Goal: Transaction & Acquisition: Obtain resource

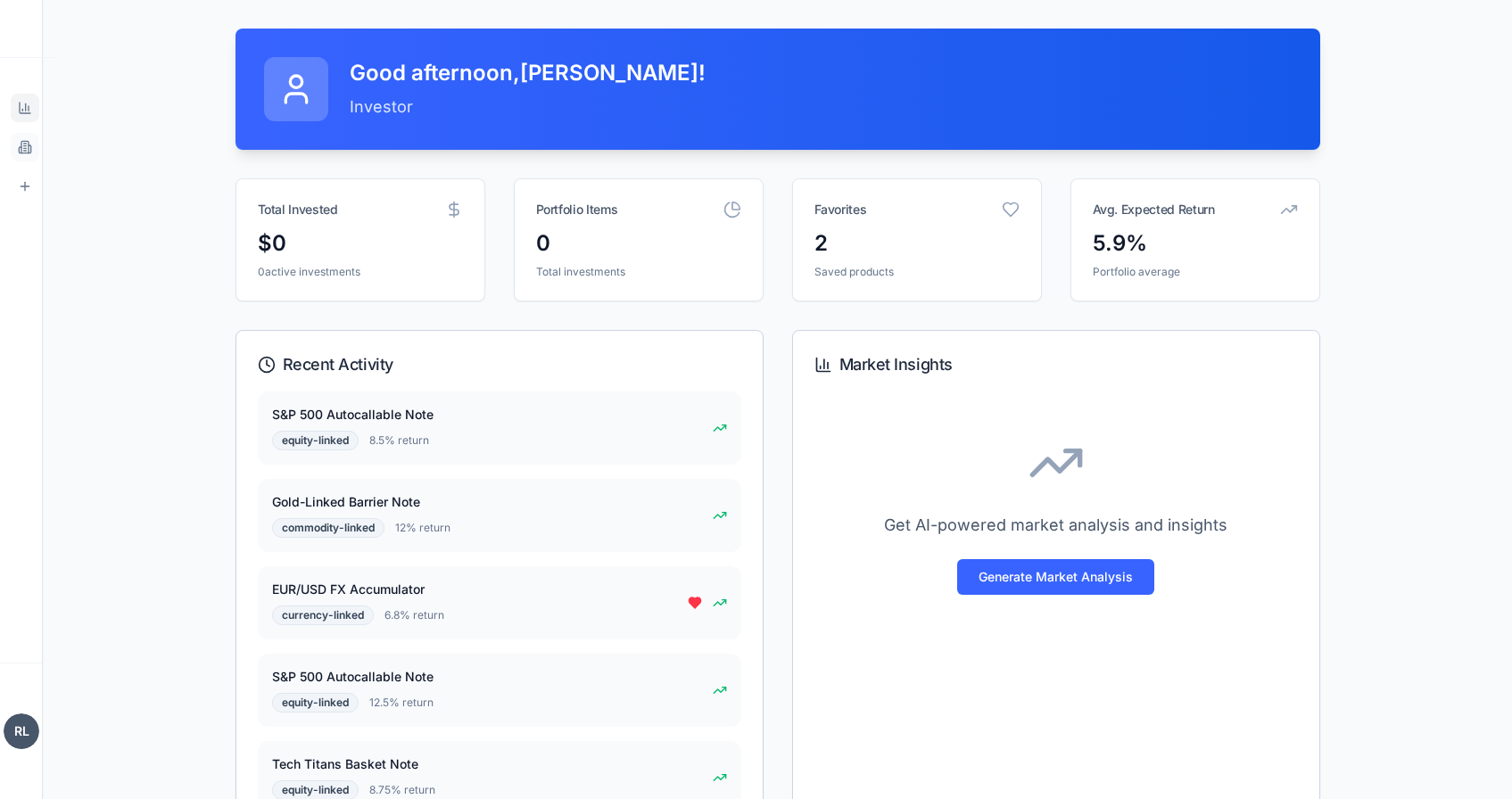
click at [36, 156] on link "Products Browse marketplace" at bounding box center [24, 147] width 28 height 28
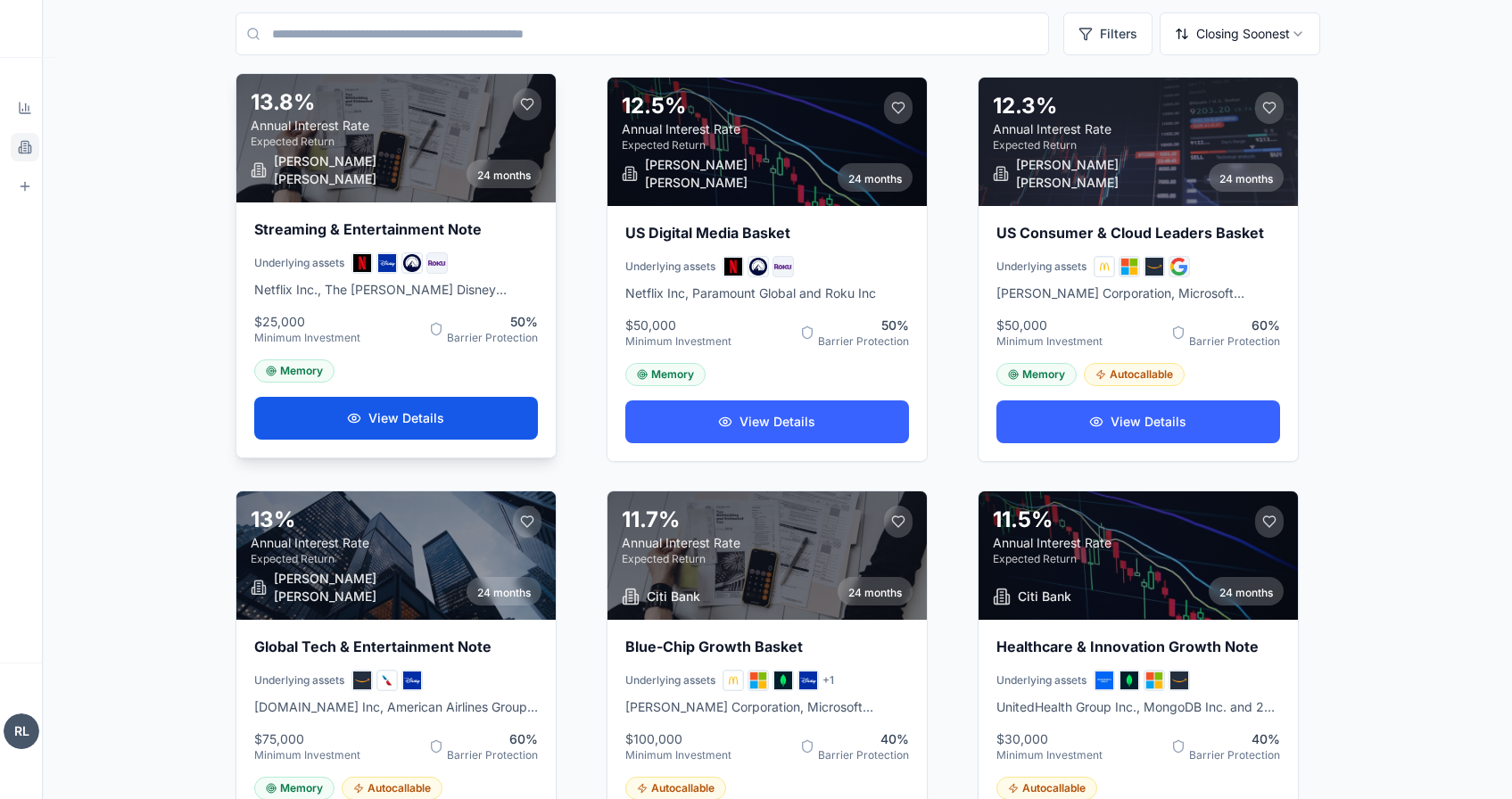
scroll to position [138, 0]
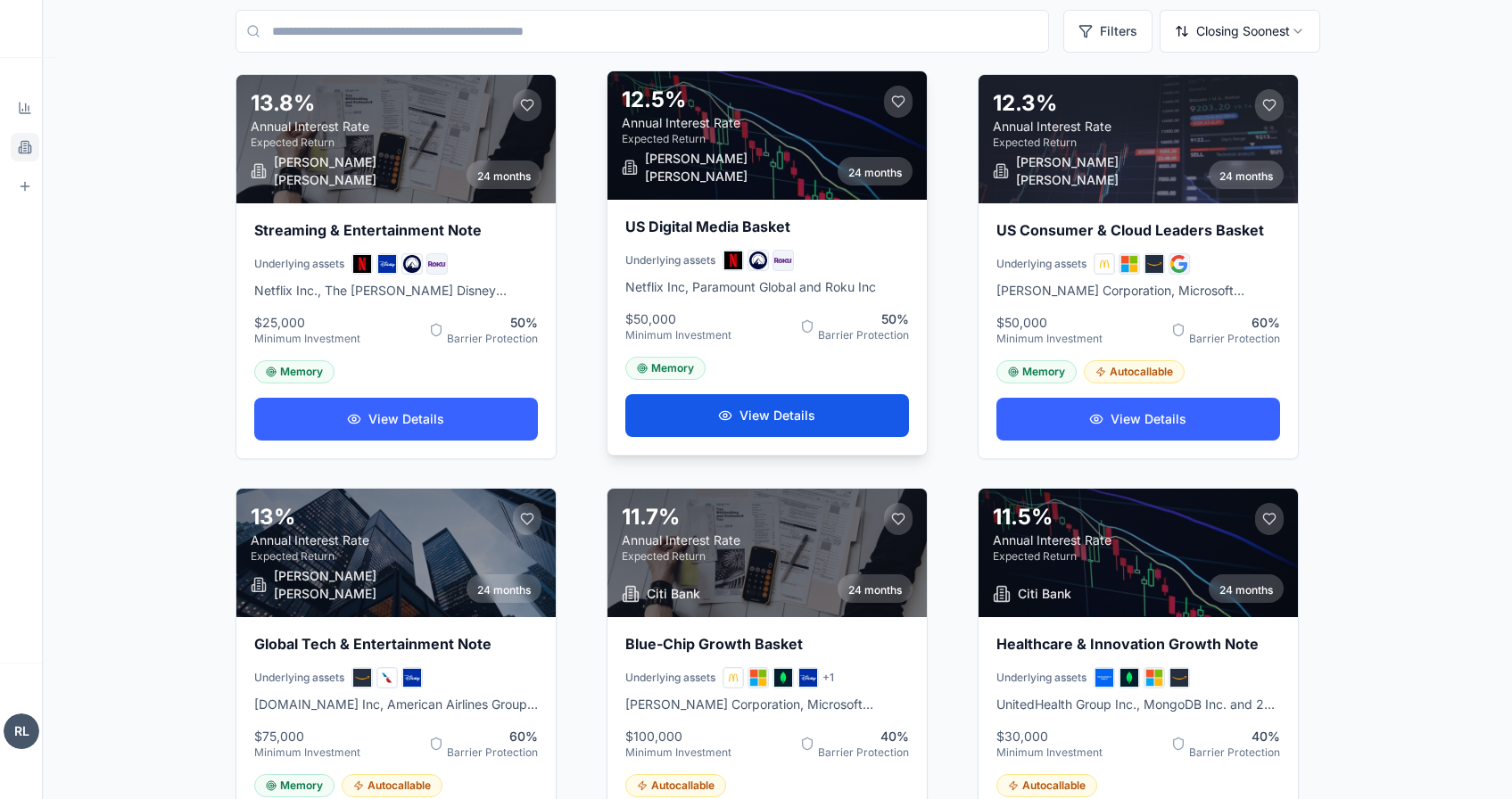
click at [710, 418] on button "View Details" at bounding box center [767, 415] width 284 height 43
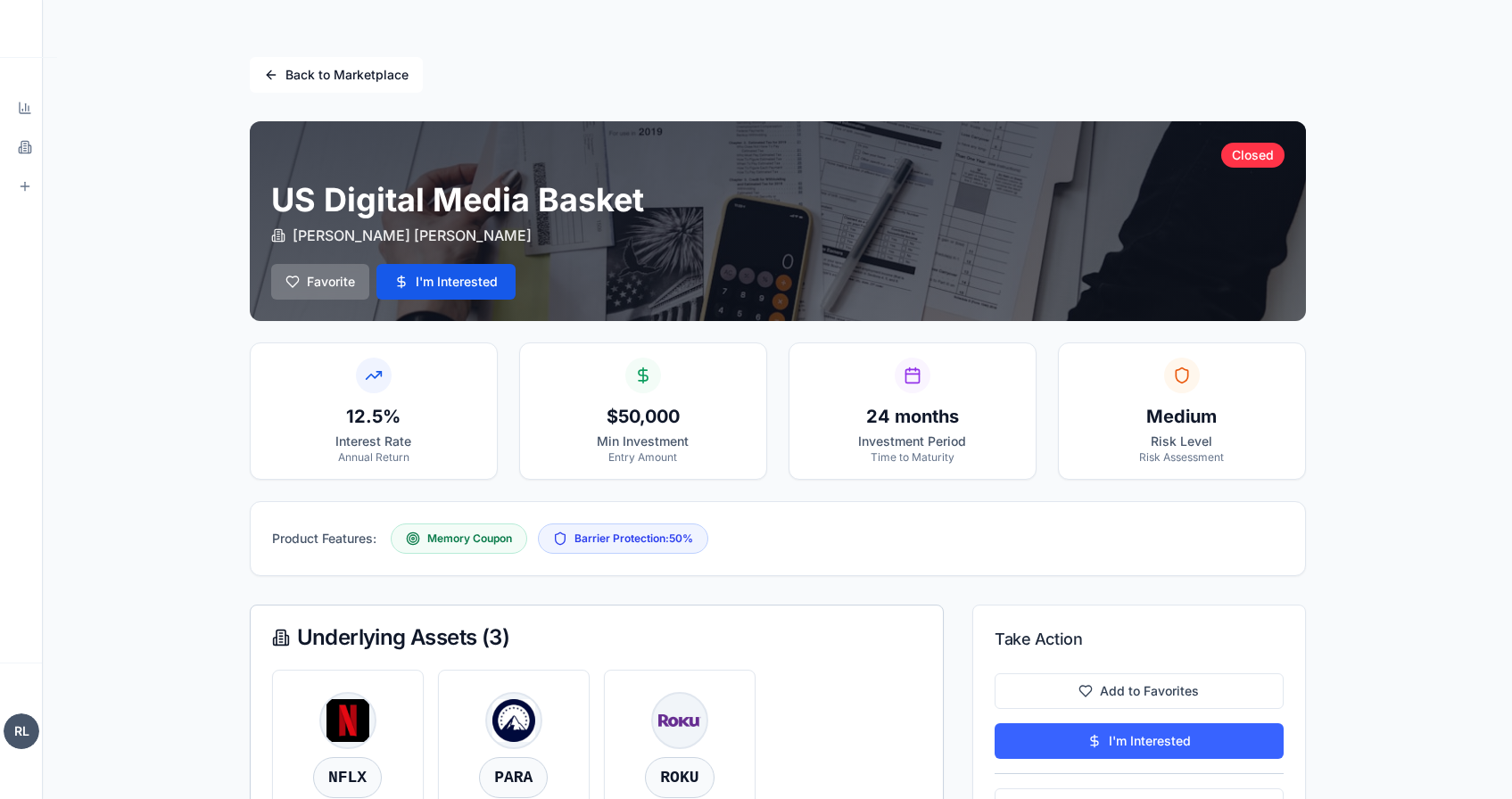
click at [297, 59] on button "Back to Marketplace" at bounding box center [336, 75] width 173 height 36
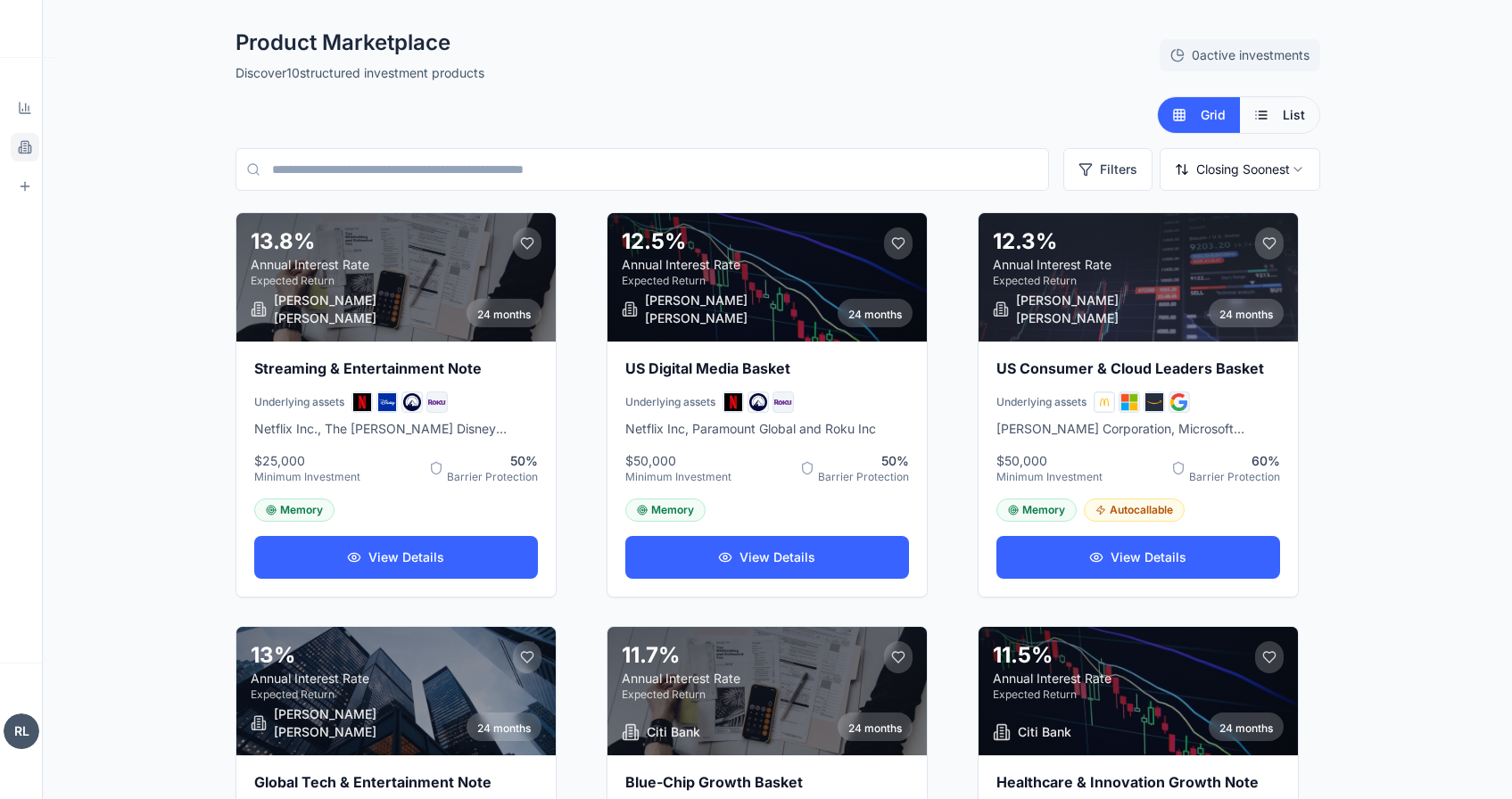
click at [1276, 124] on button "List" at bounding box center [1280, 115] width 80 height 36
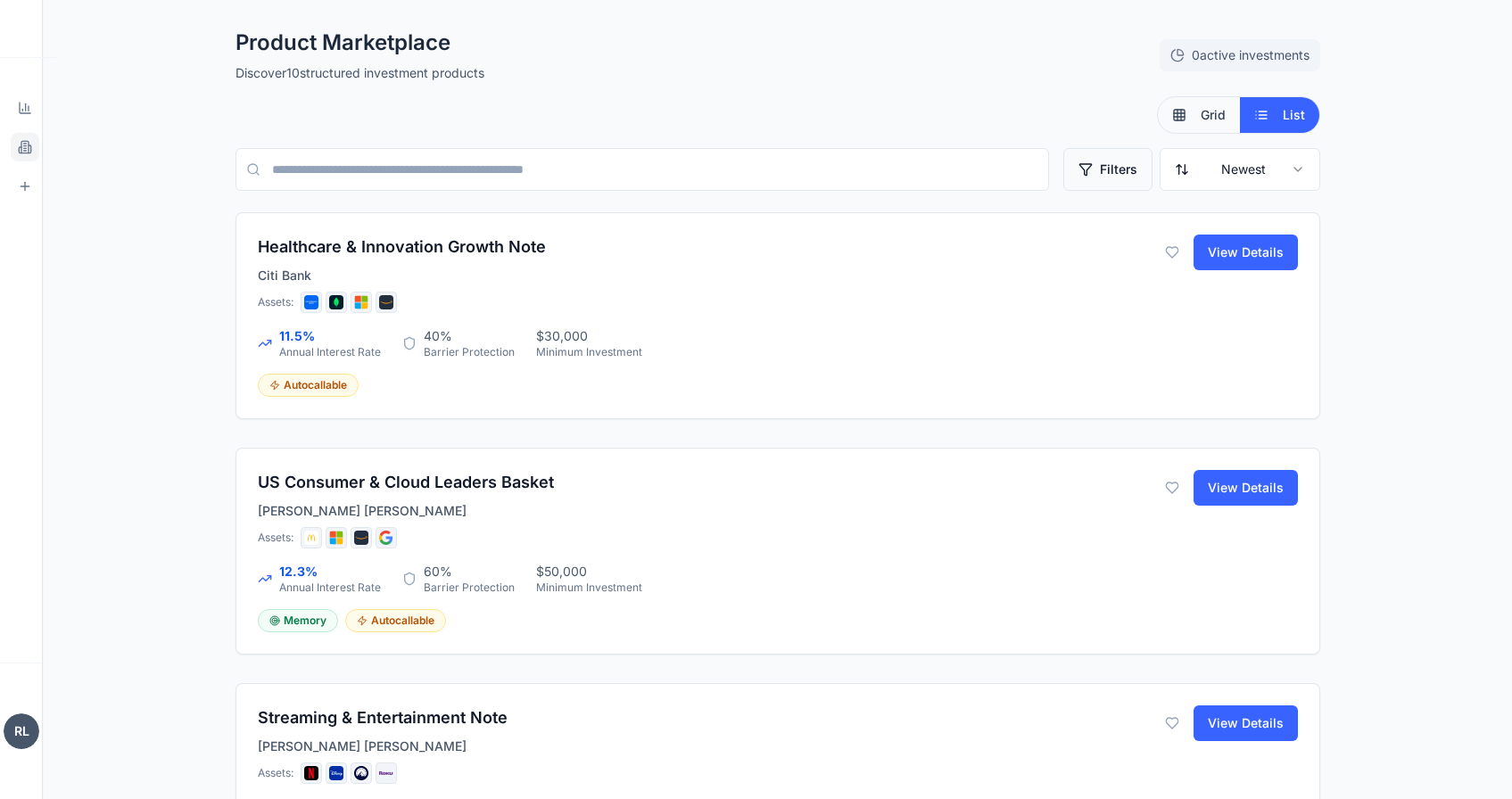
click at [1117, 171] on button "Filters" at bounding box center [1108, 169] width 89 height 43
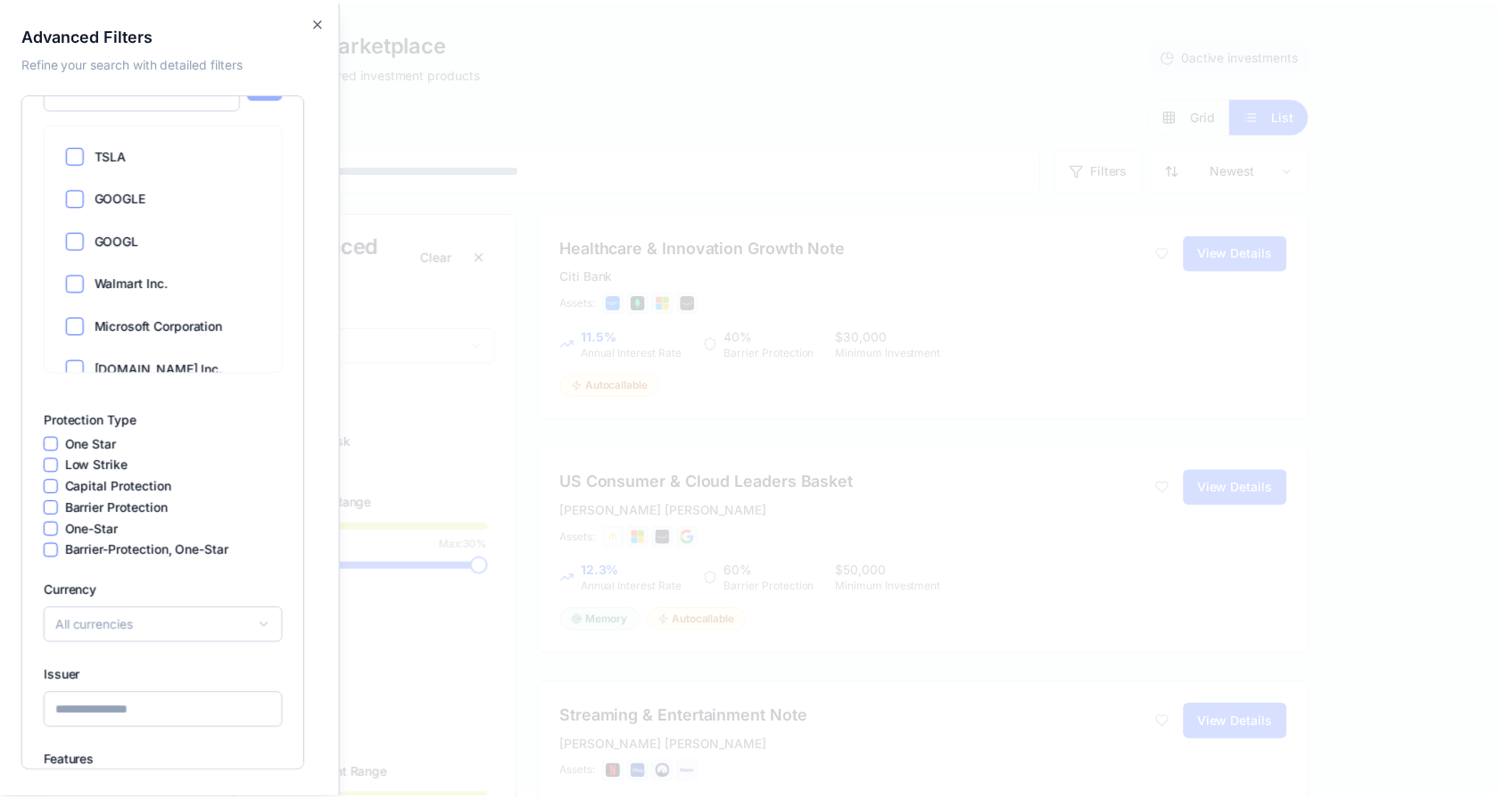
scroll to position [715, 0]
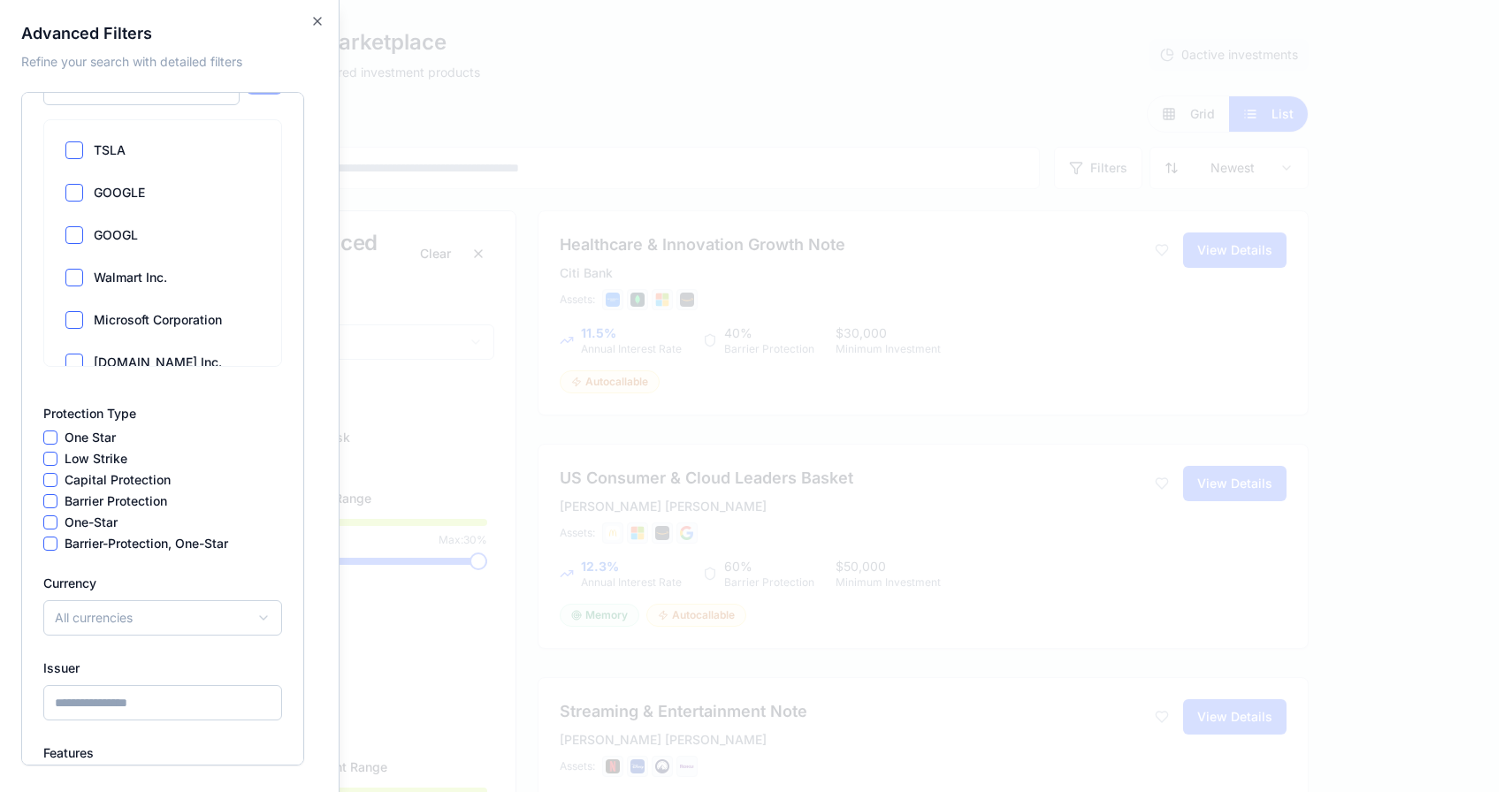
click at [46, 435] on star "one star" at bounding box center [50, 437] width 14 height 14
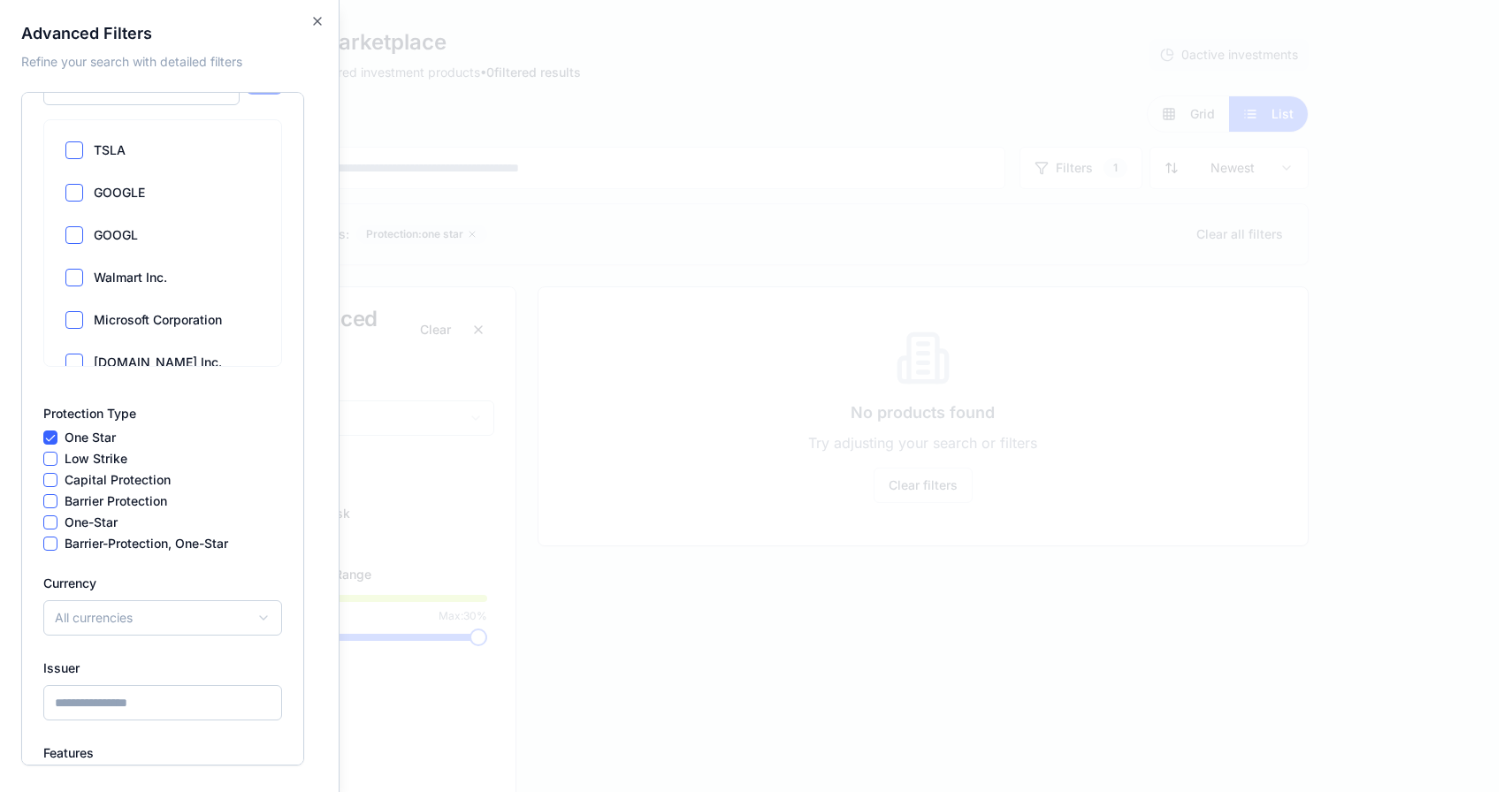
click at [325, 25] on div "Advanced Filters Refine your search with detailed filters Advanced Filters Clea…" at bounding box center [170, 396] width 339 height 792
click at [317, 25] on icon "button" at bounding box center [317, 21] width 14 height 14
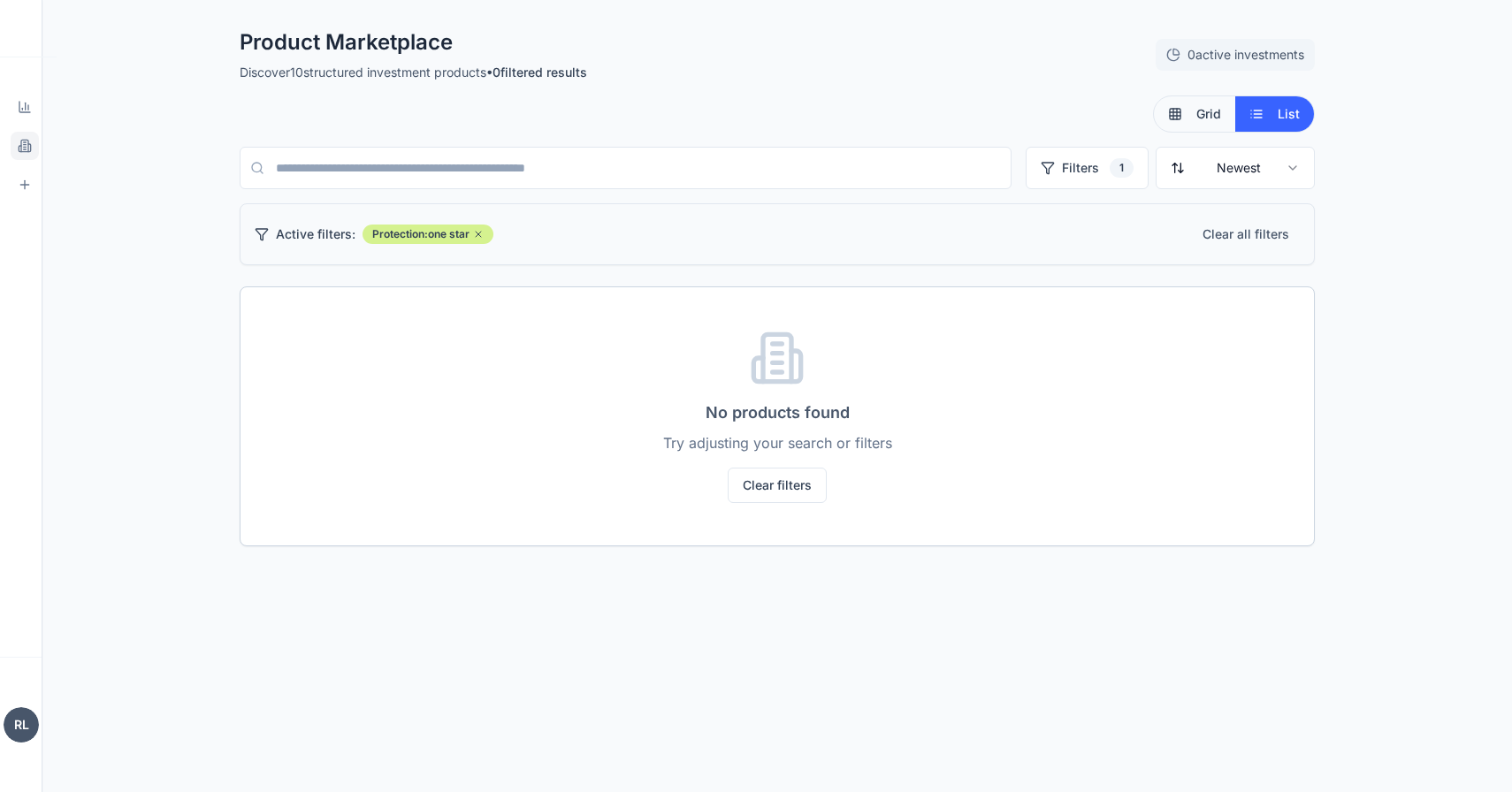
click at [484, 234] on icon at bounding box center [478, 234] width 11 height 11
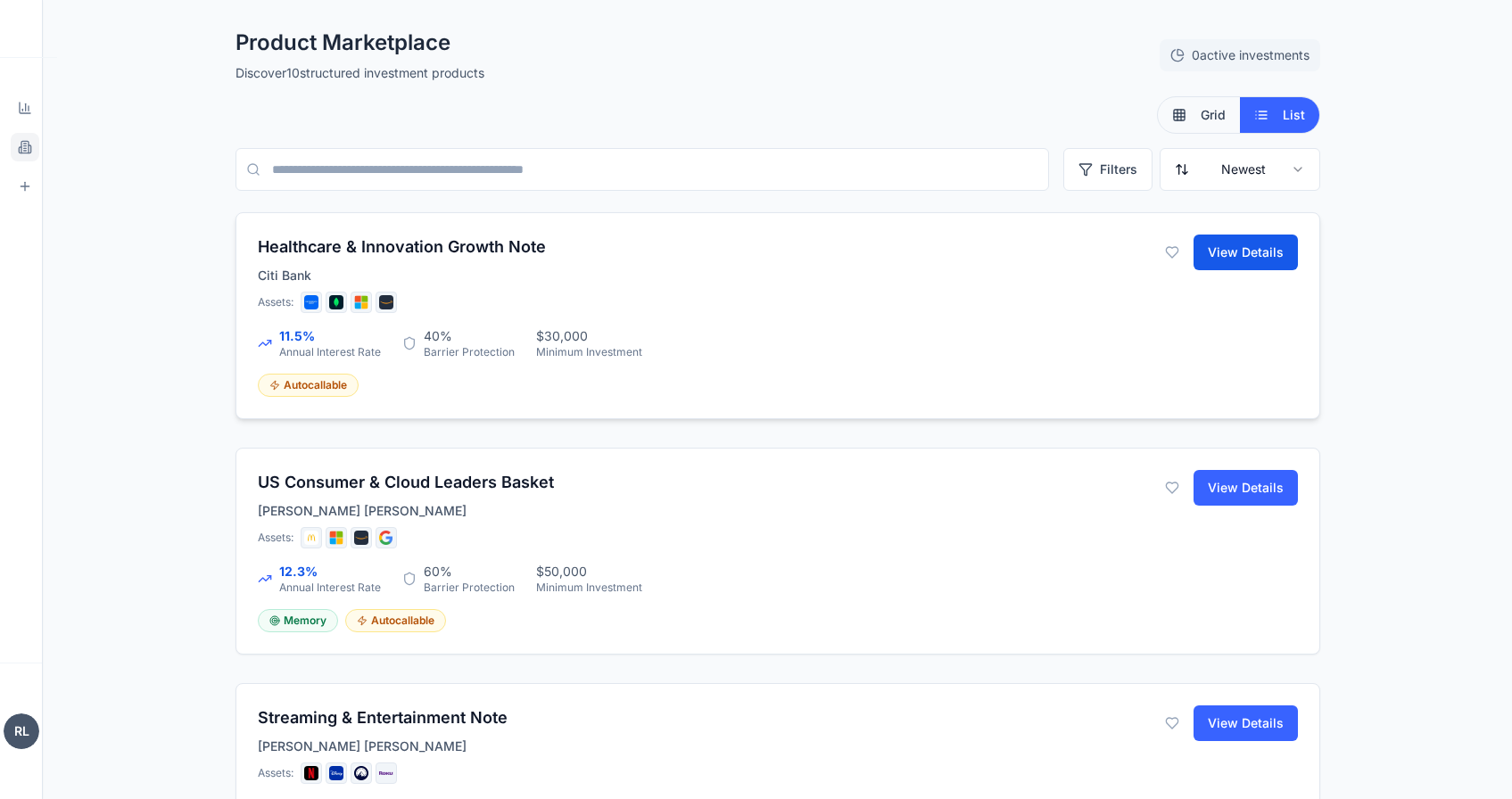
click at [1226, 243] on button "View Details" at bounding box center [1245, 252] width 104 height 36
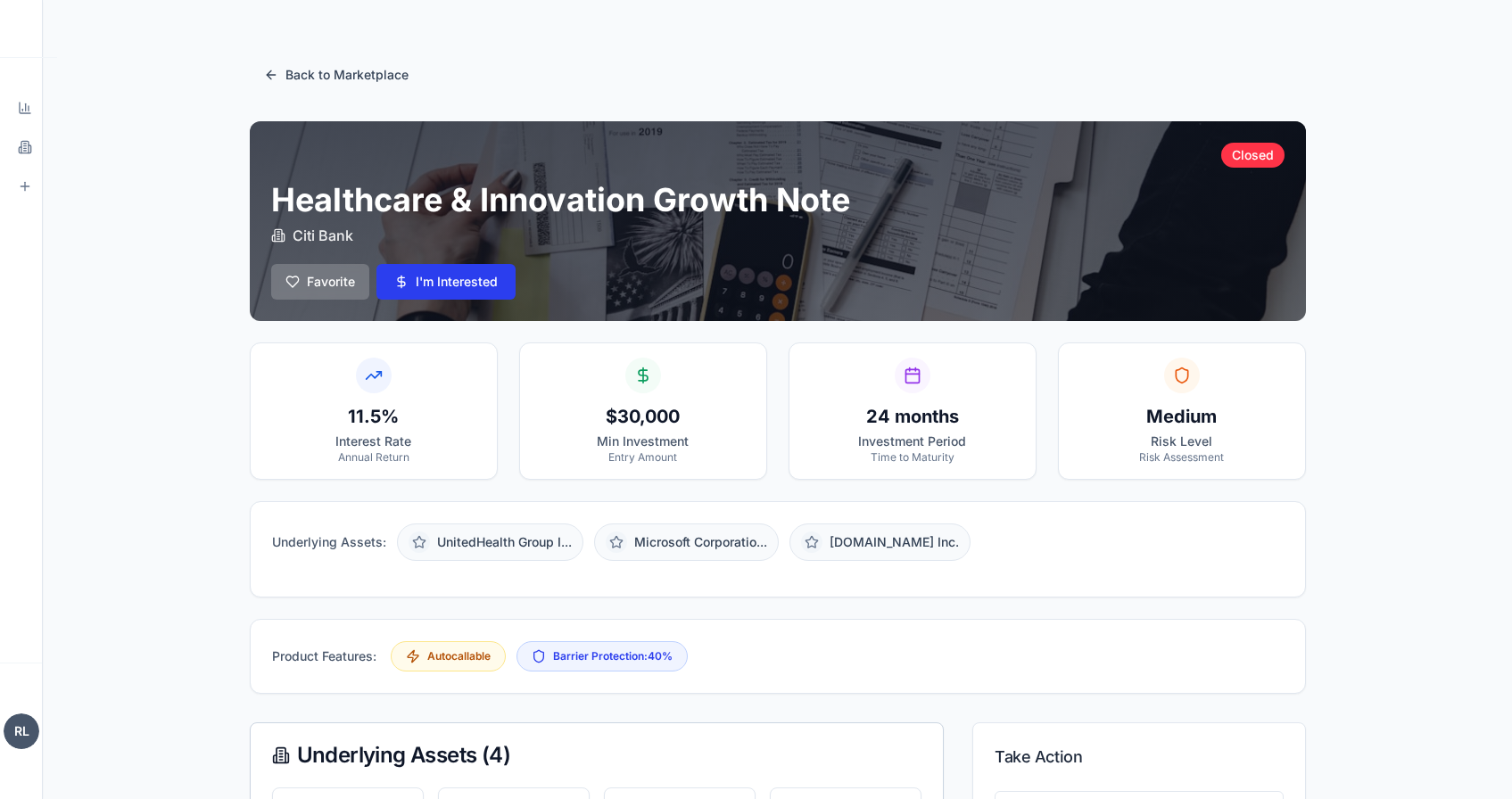
click at [437, 286] on button "I'm Interested" at bounding box center [445, 282] width 139 height 36
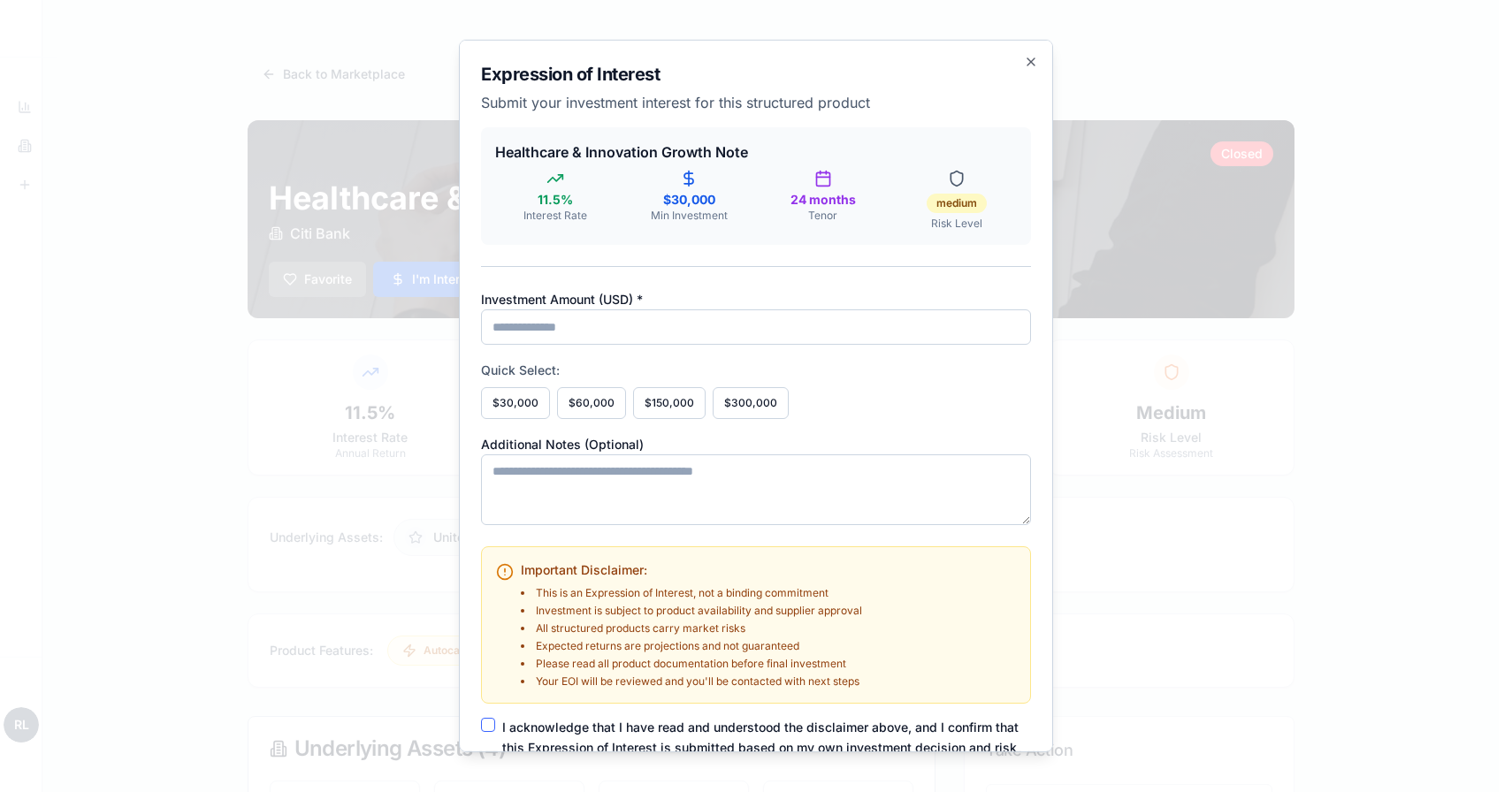
click at [693, 335] on input "Investment Amount ( USD ) *" at bounding box center [756, 327] width 550 height 36
click at [1023, 61] on icon "button" at bounding box center [1030, 62] width 14 height 14
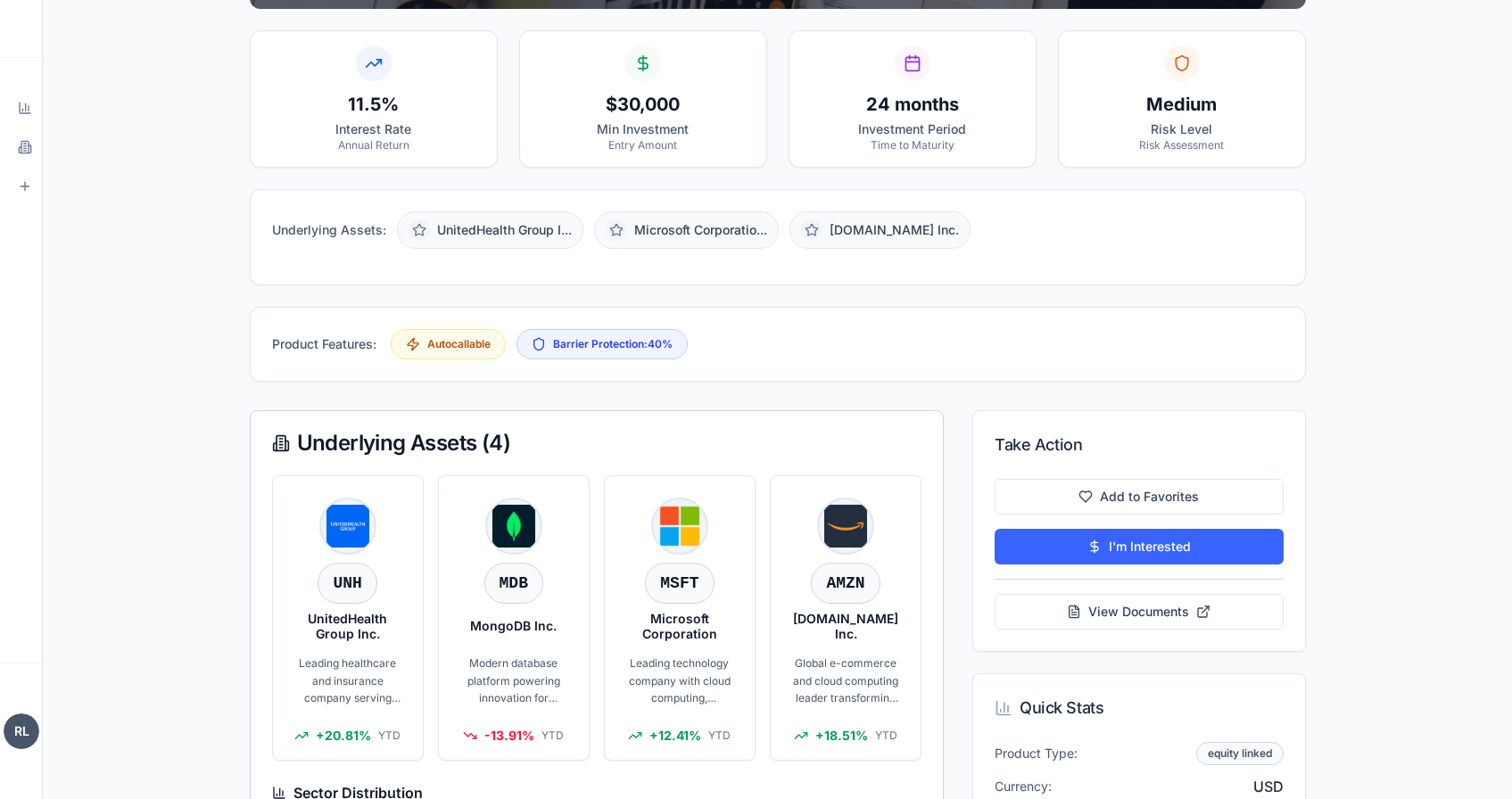
scroll to position [296, 0]
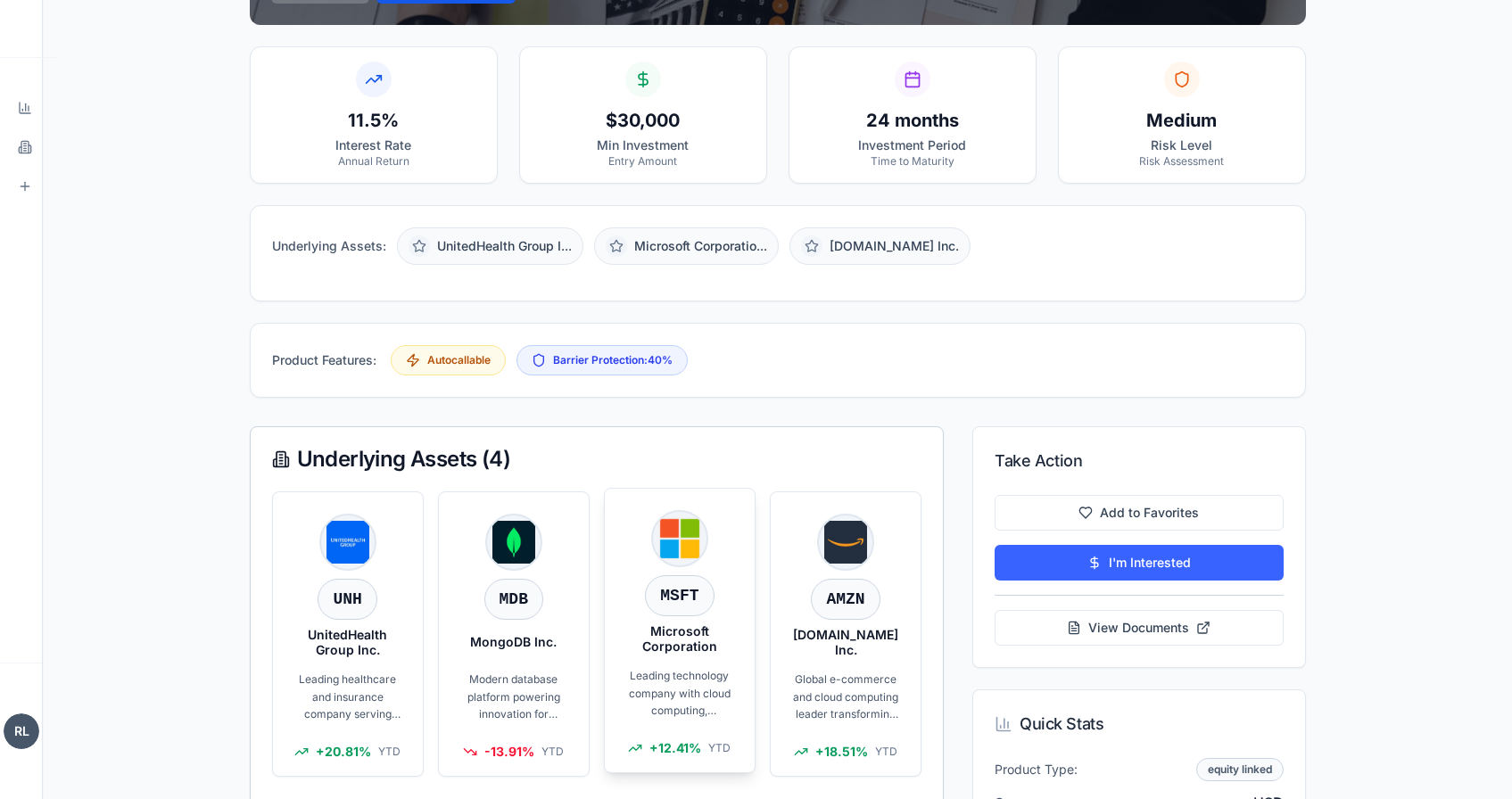
click at [669, 656] on div "M MSFT Microsoft Corporation Leading technology company with cloud computing, p…" at bounding box center [680, 631] width 150 height 284
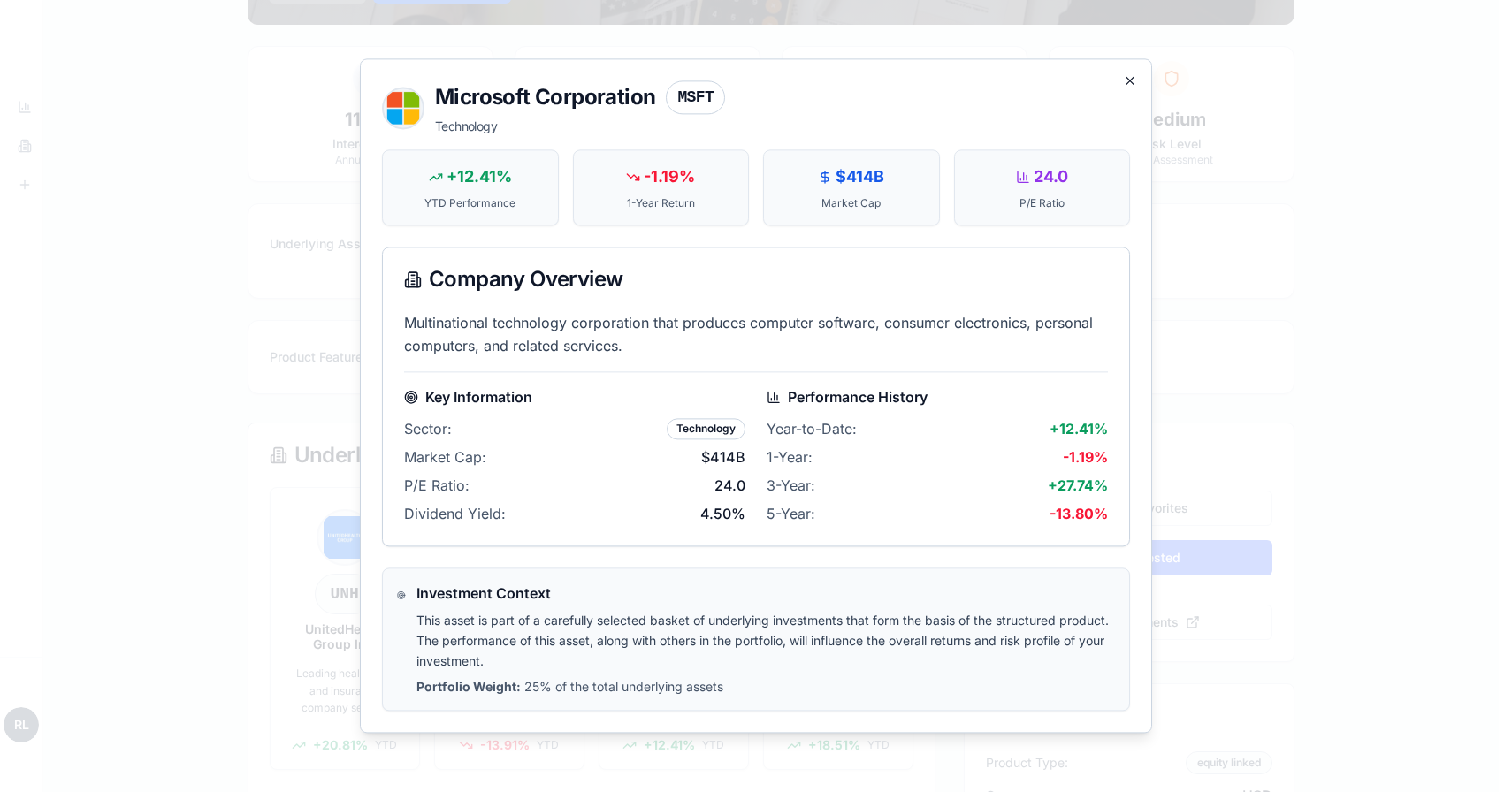
click at [1125, 84] on icon "button" at bounding box center [1129, 80] width 14 height 14
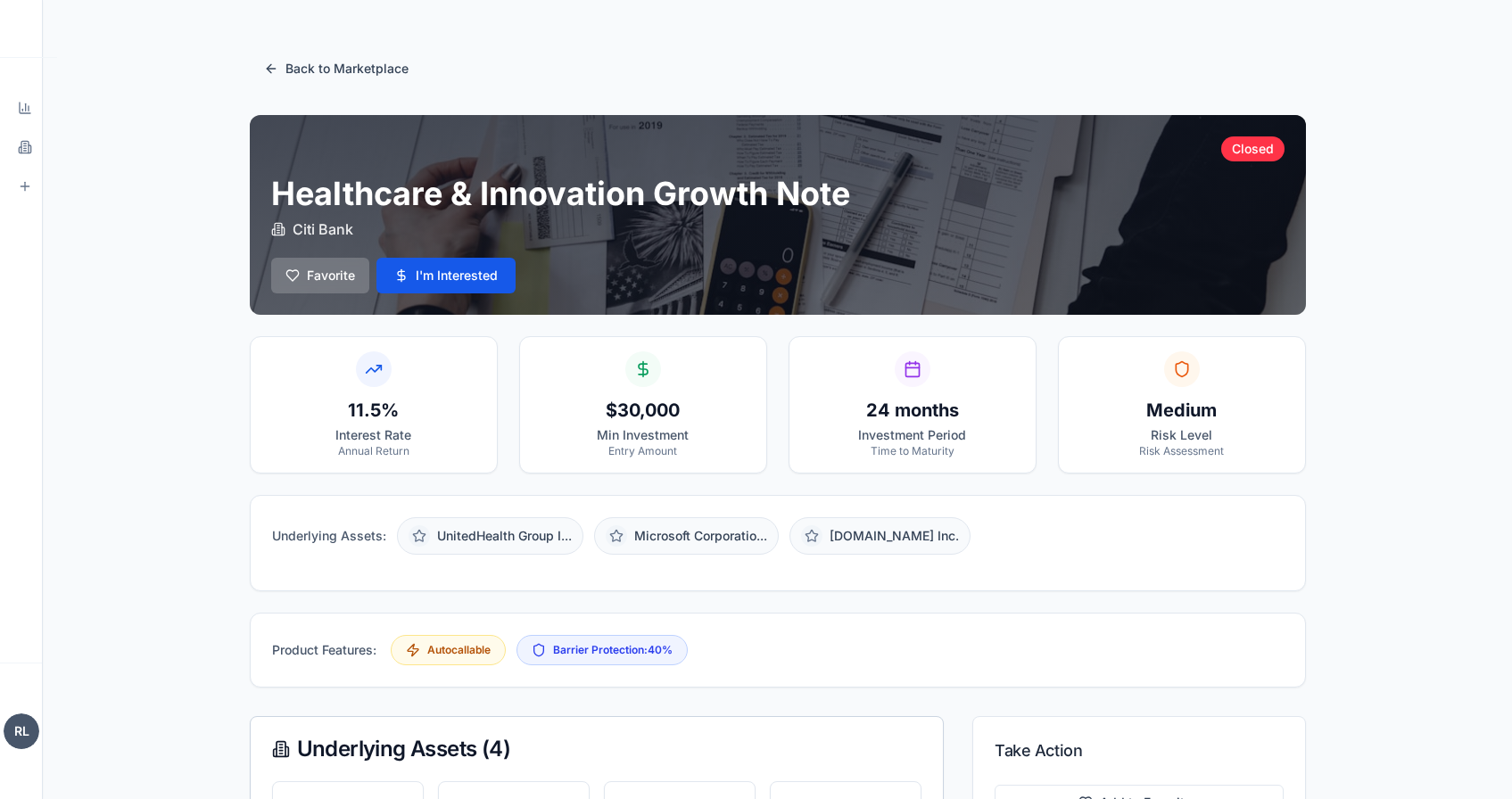
scroll to position [0, 0]
